Goal: Task Accomplishment & Management: Use online tool/utility

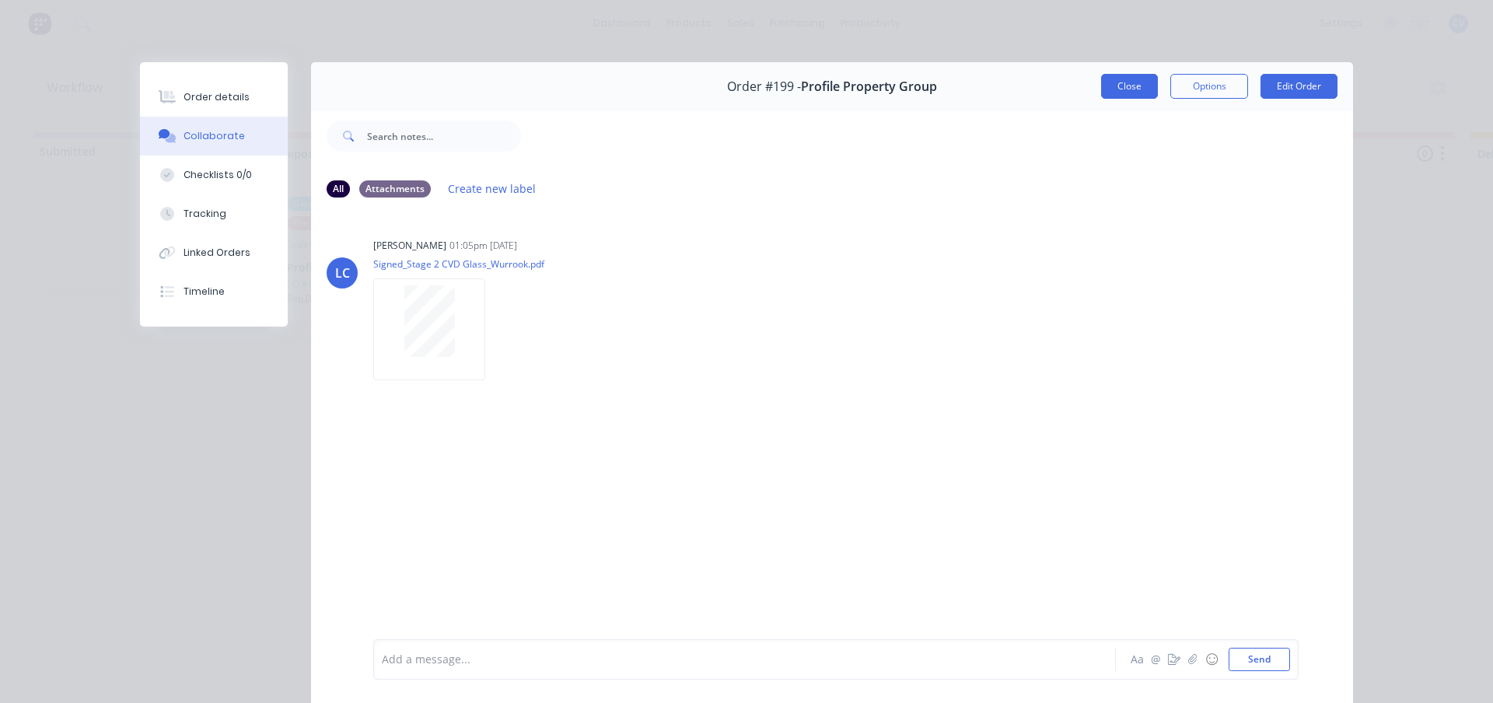
click at [1131, 89] on button "Close" at bounding box center [1129, 86] width 57 height 25
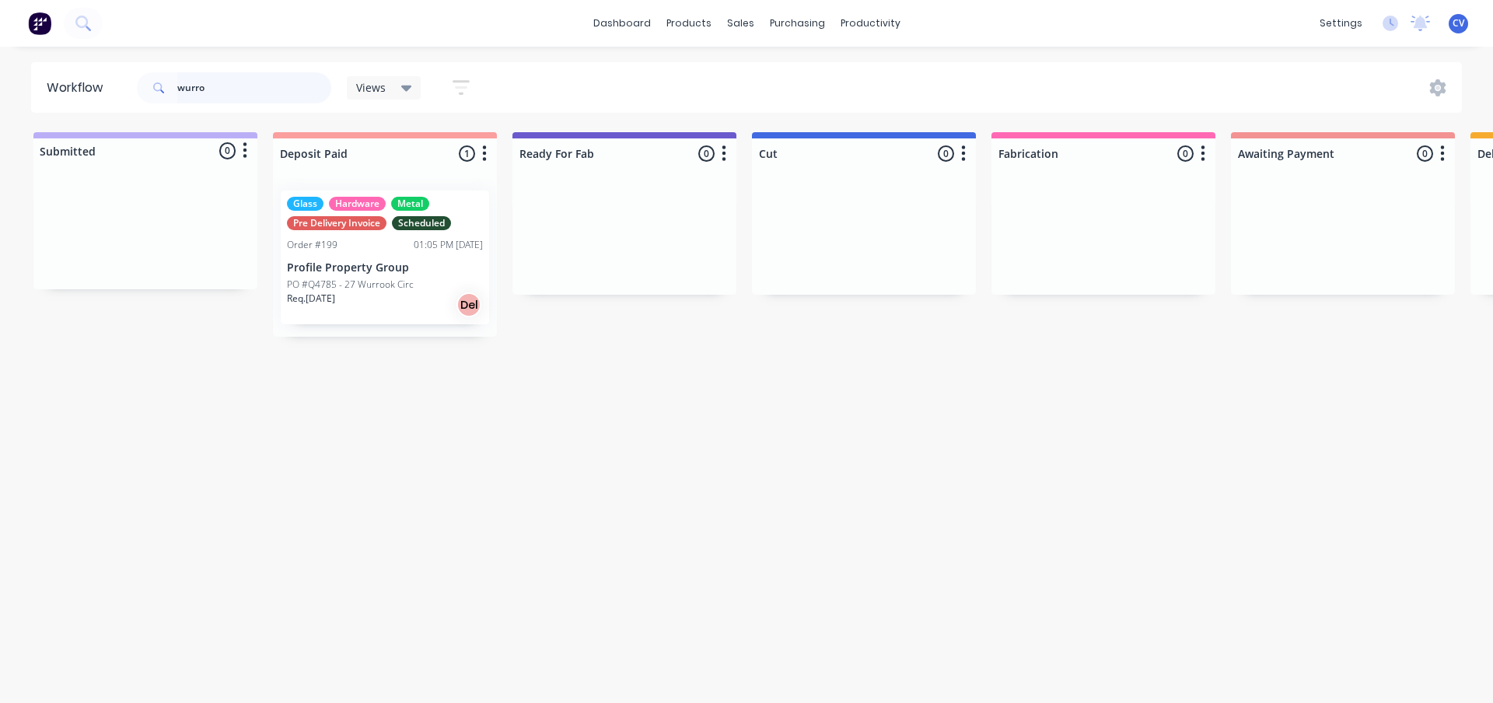
drag, startPoint x: 205, startPoint y: 93, endPoint x: 135, endPoint y: 91, distance: 70.0
click at [149, 95] on div "wurro" at bounding box center [234, 87] width 194 height 31
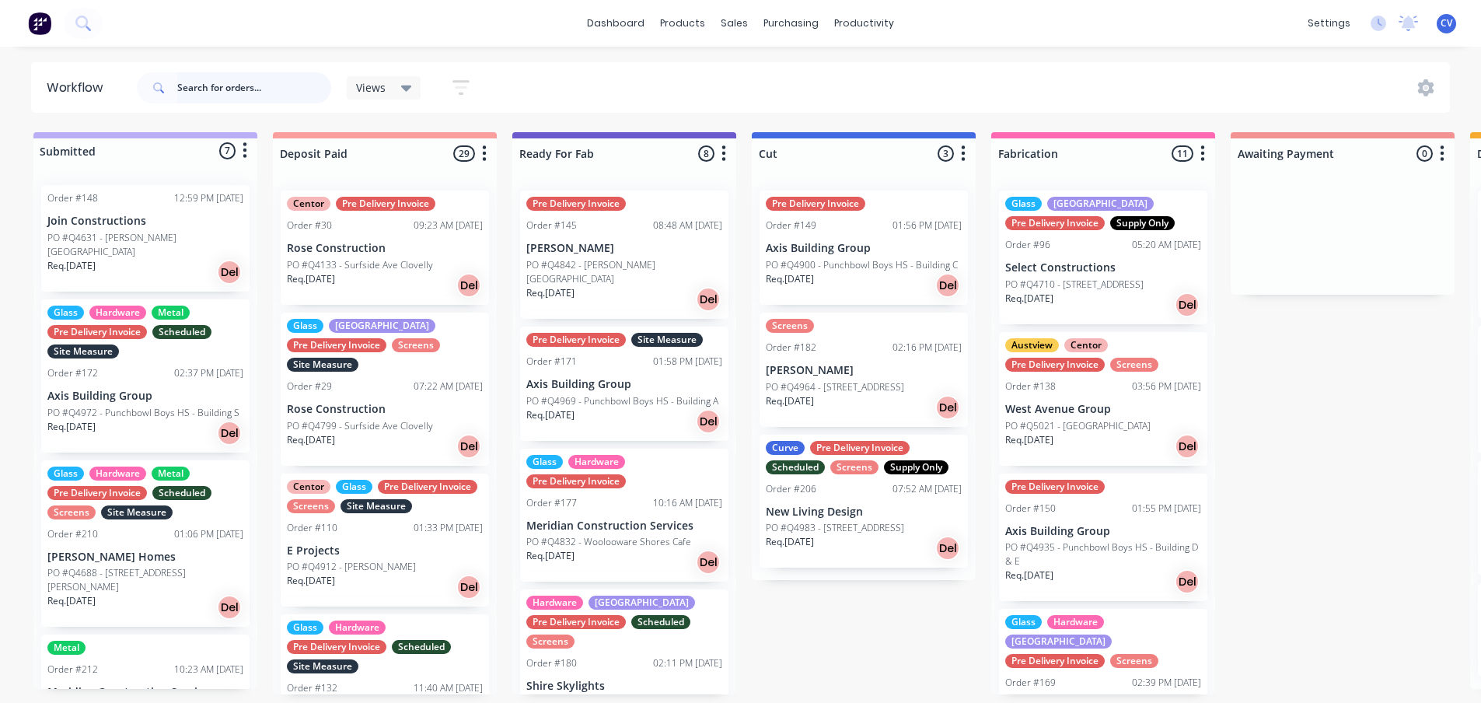
click at [223, 90] on input "text" at bounding box center [254, 87] width 154 height 31
type input "4801"
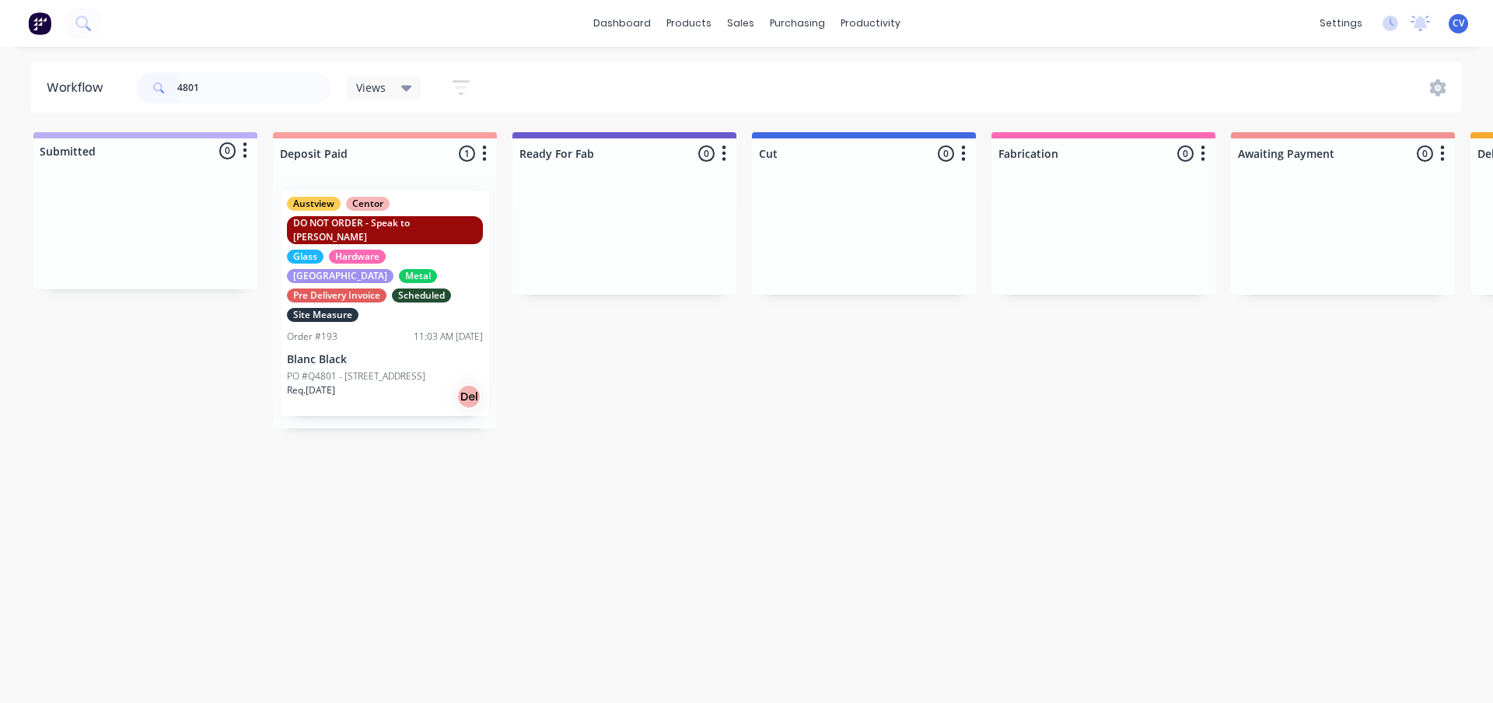
click at [335, 383] on p "Req. 23/06/25" at bounding box center [311, 390] width 48 height 14
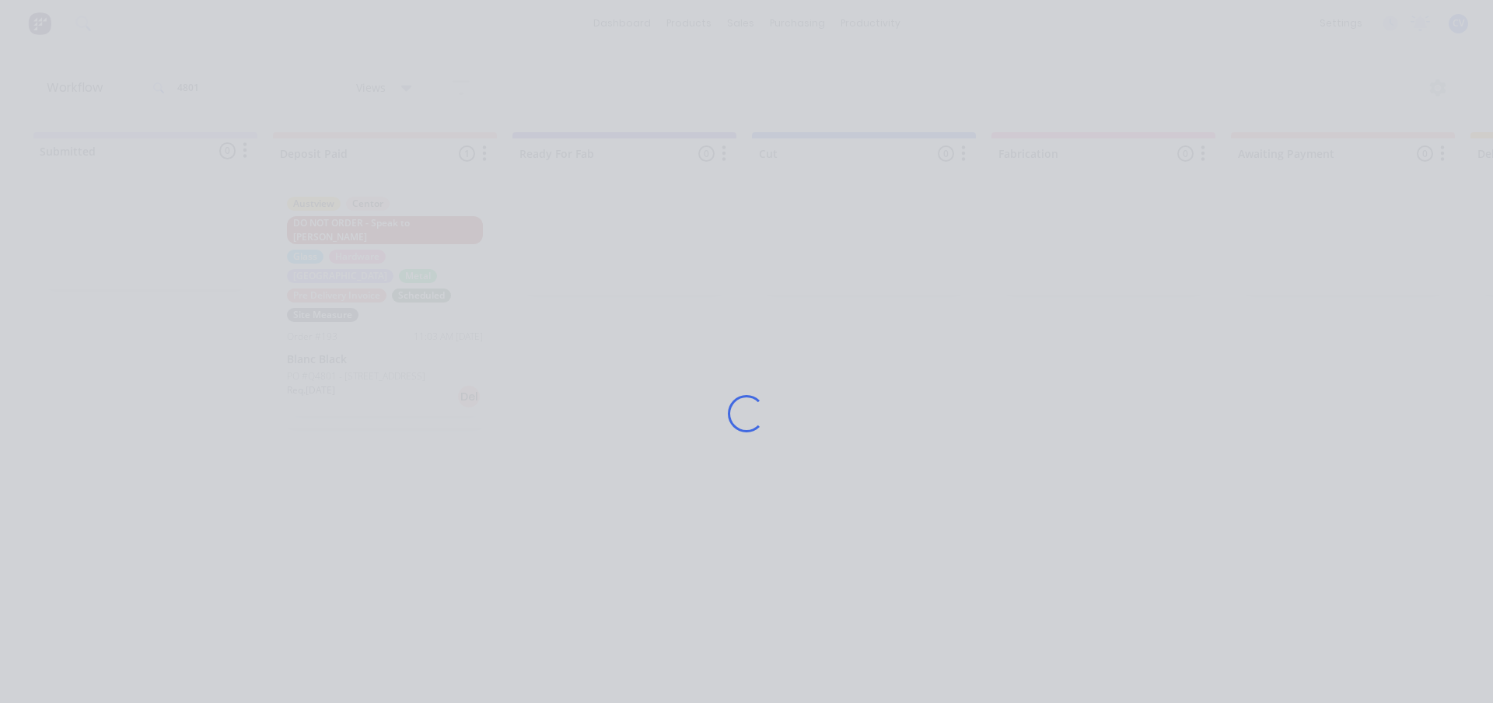
click at [339, 356] on div "Loading..." at bounding box center [746, 413] width 1244 height 703
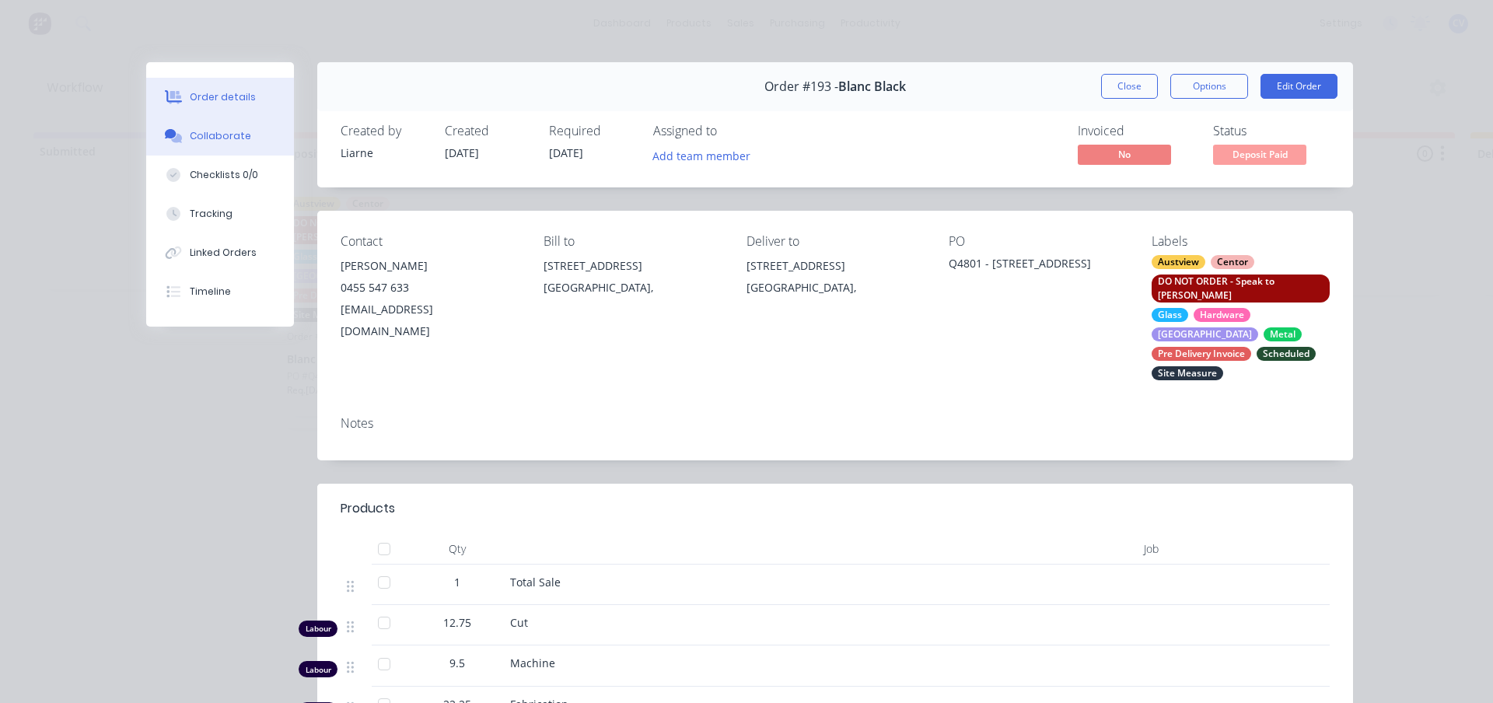
click at [201, 135] on div "Collaborate" at bounding box center [220, 136] width 61 height 14
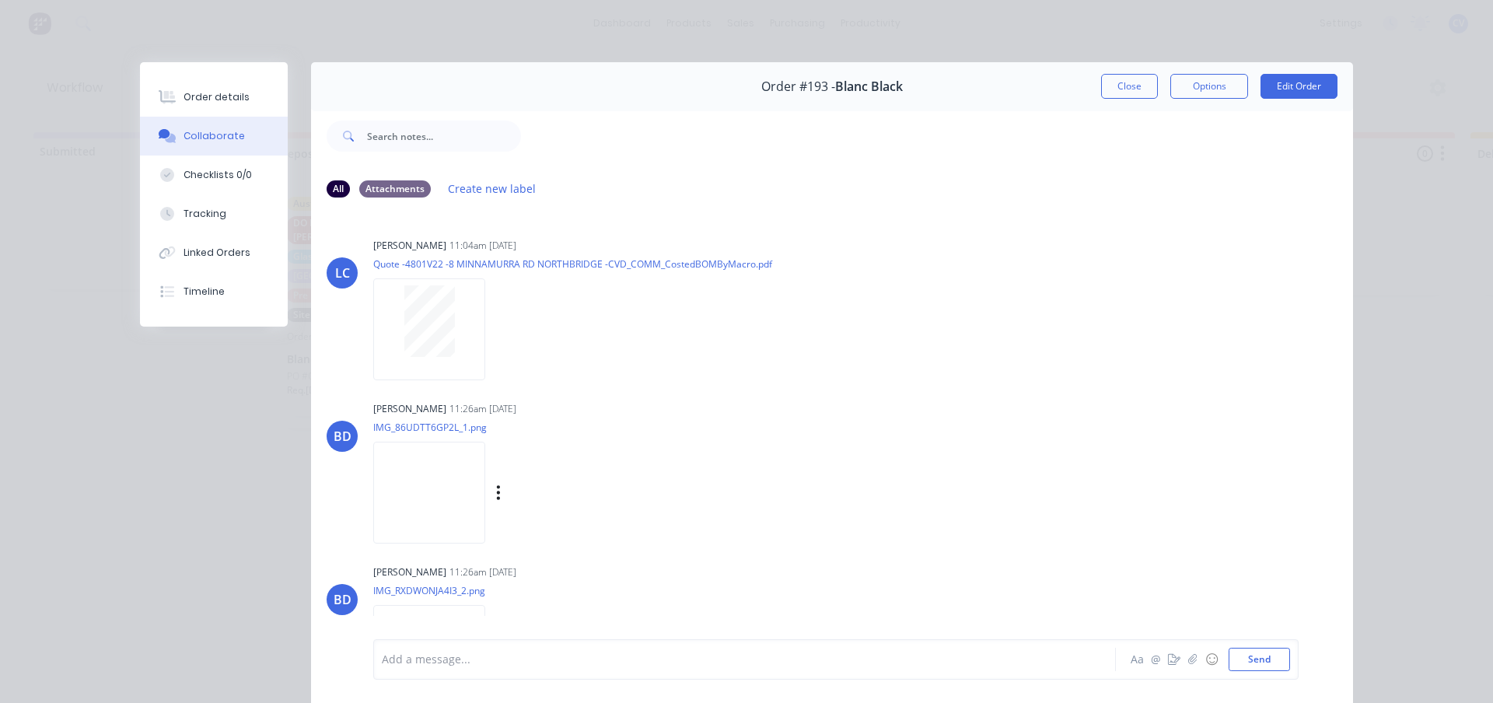
click at [445, 502] on img at bounding box center [429, 493] width 112 height 102
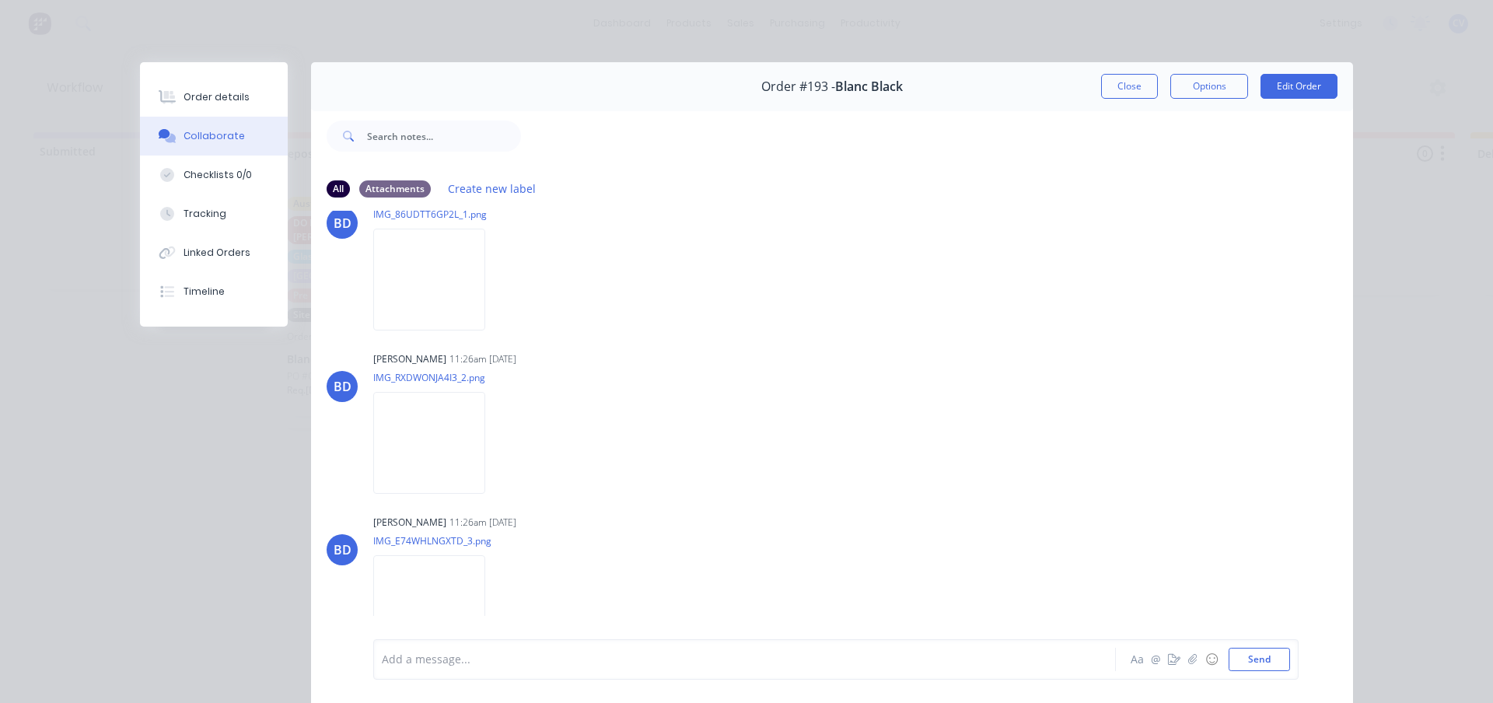
scroll to position [233, 0]
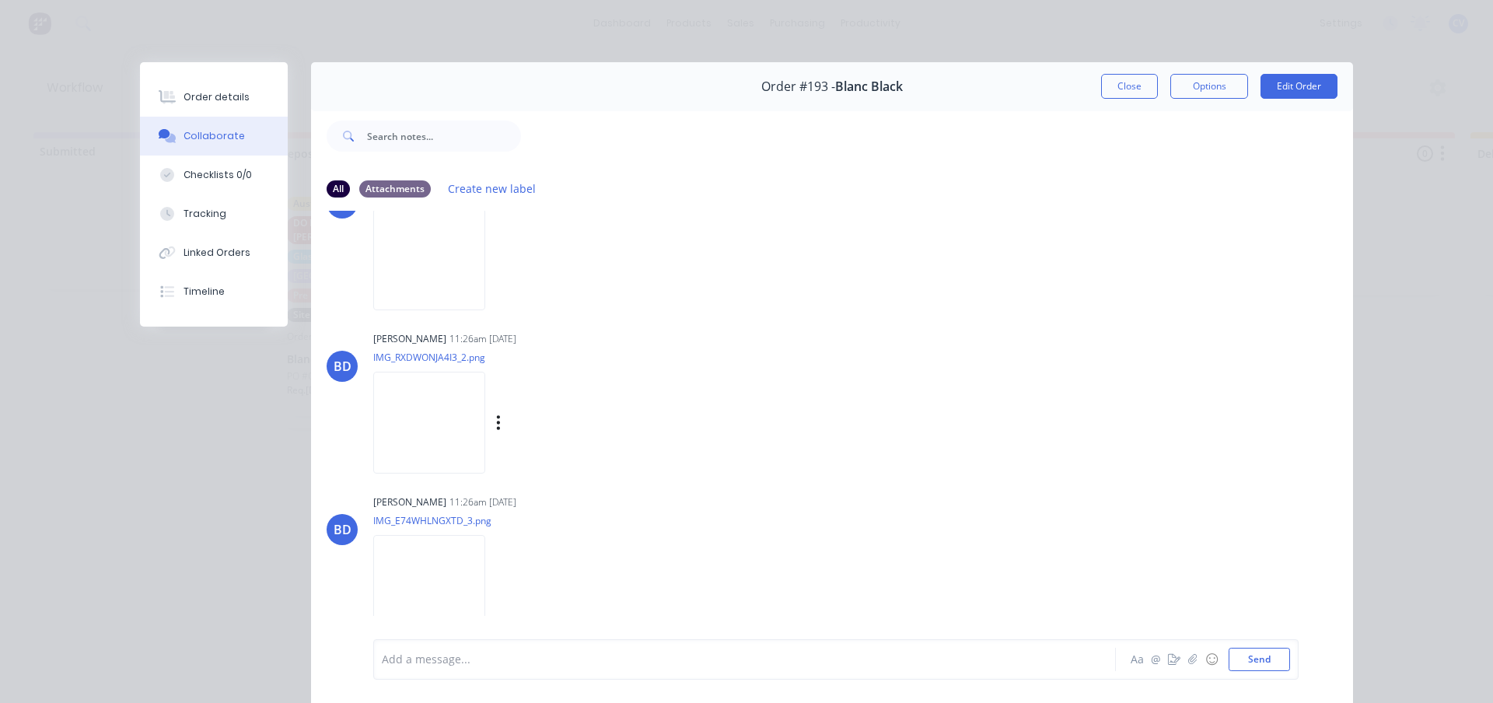
click at [441, 417] on img at bounding box center [429, 423] width 112 height 102
click at [441, 581] on img at bounding box center [429, 586] width 112 height 102
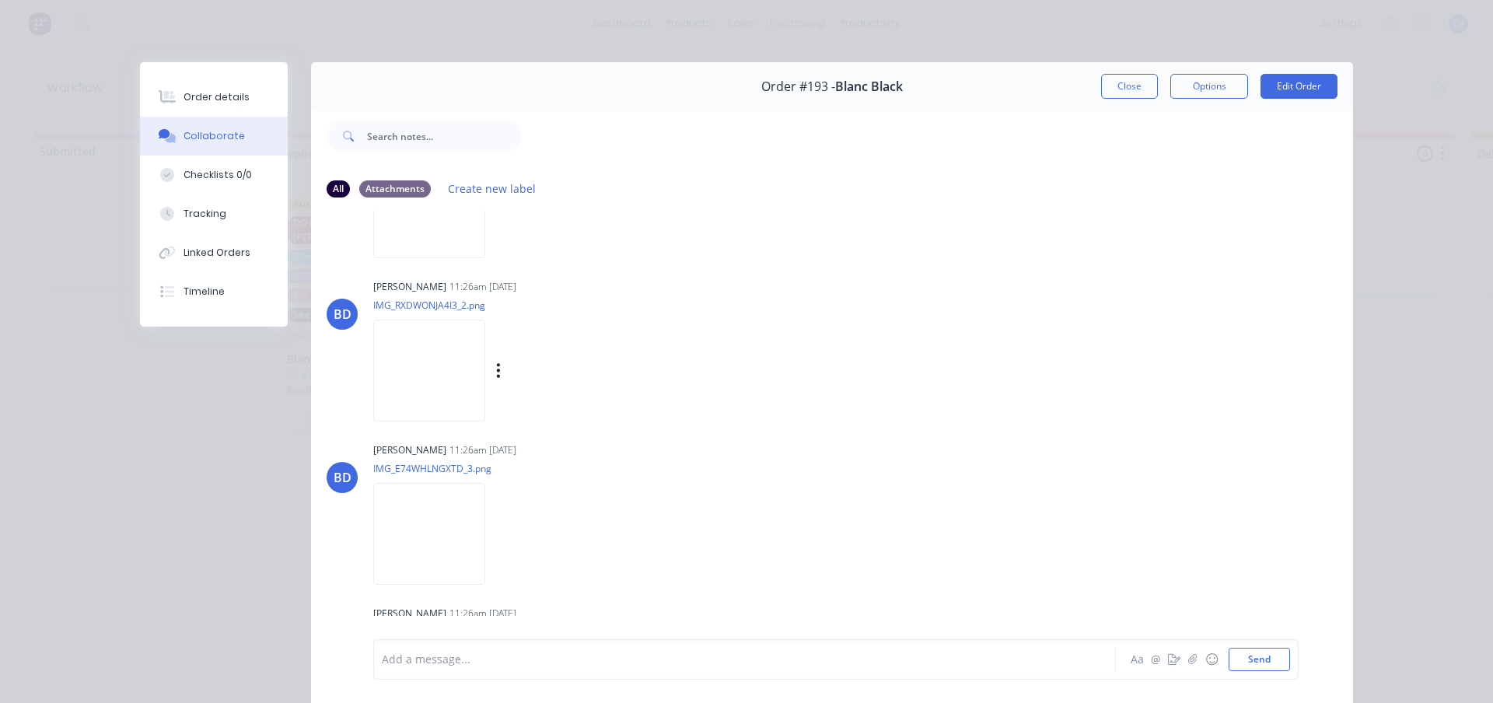
scroll to position [544, 0]
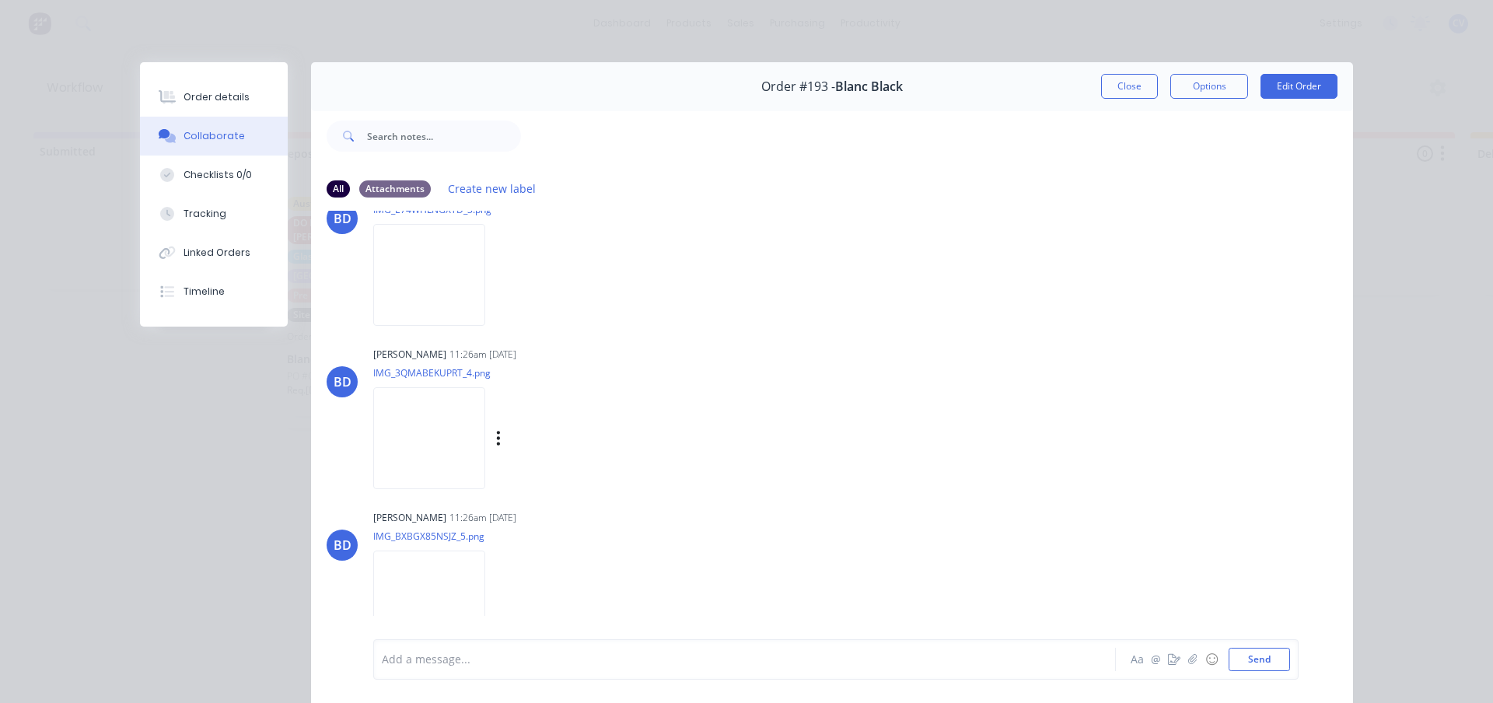
click at [425, 447] on img at bounding box center [429, 438] width 112 height 102
click at [436, 560] on img at bounding box center [429, 591] width 112 height 102
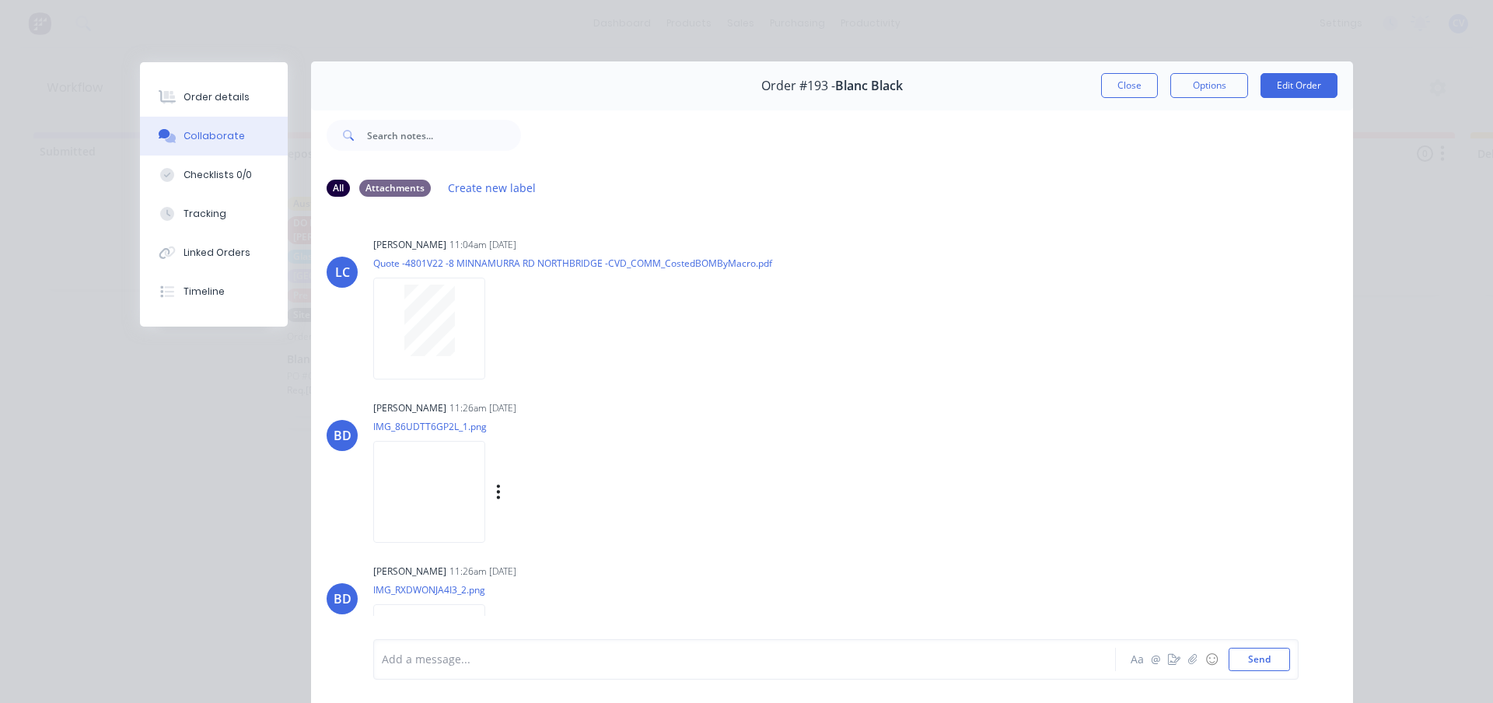
scroll to position [0, 0]
